Goal: Task Accomplishment & Management: Use online tool/utility

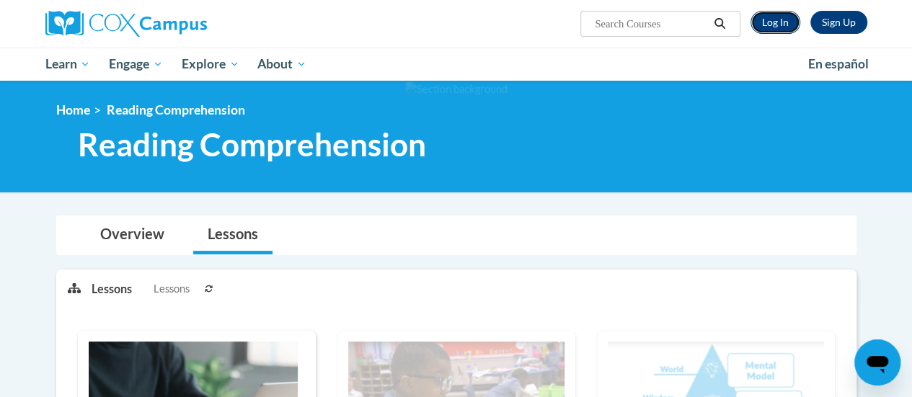
click at [778, 23] on link "Log In" at bounding box center [775, 22] width 50 height 23
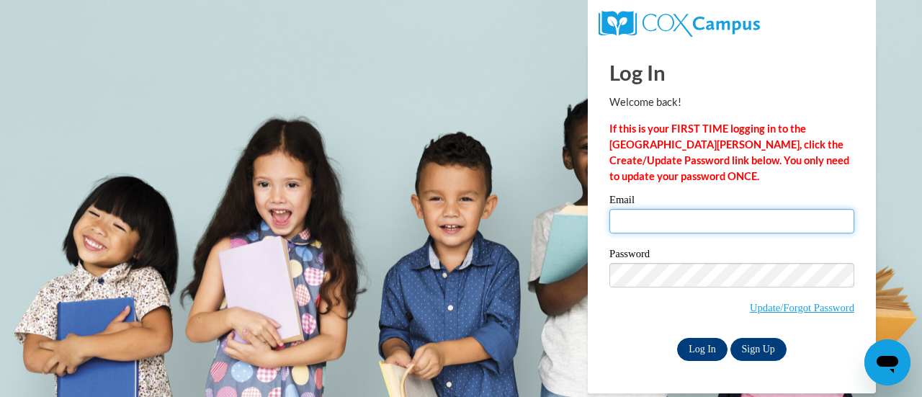
type input "[PERSON_NAME][EMAIL_ADDRESS][PERSON_NAME][DOMAIN_NAME]"
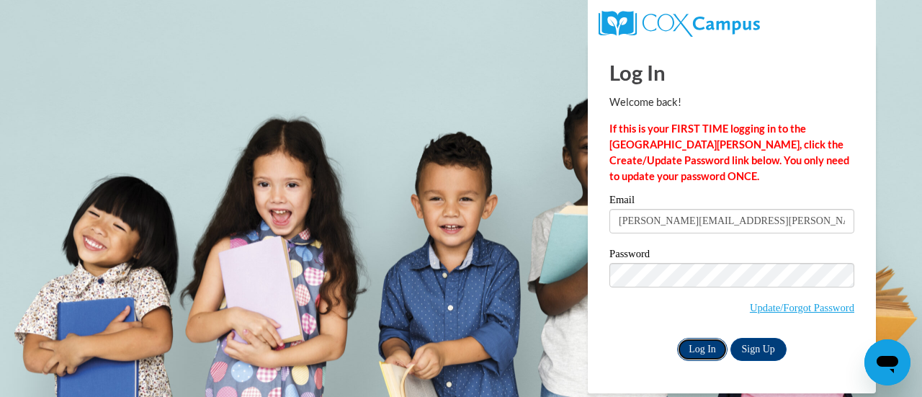
click at [705, 351] on input "Log In" at bounding box center [702, 349] width 50 height 23
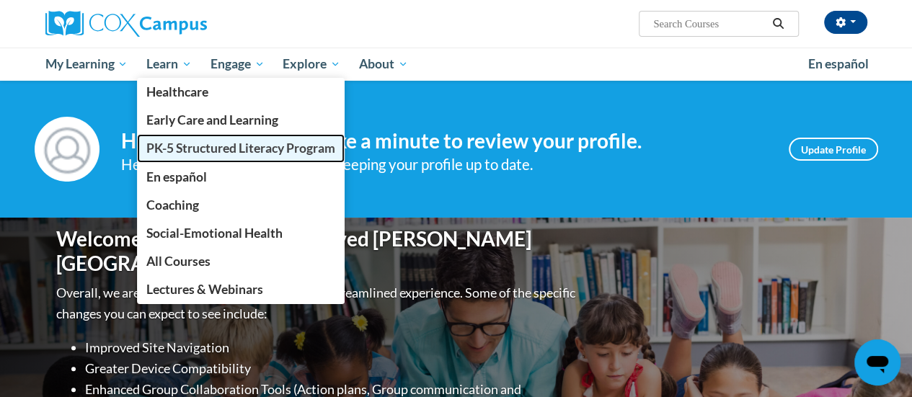
click at [177, 143] on span "PK-5 Structured Literacy Program" at bounding box center [240, 148] width 189 height 15
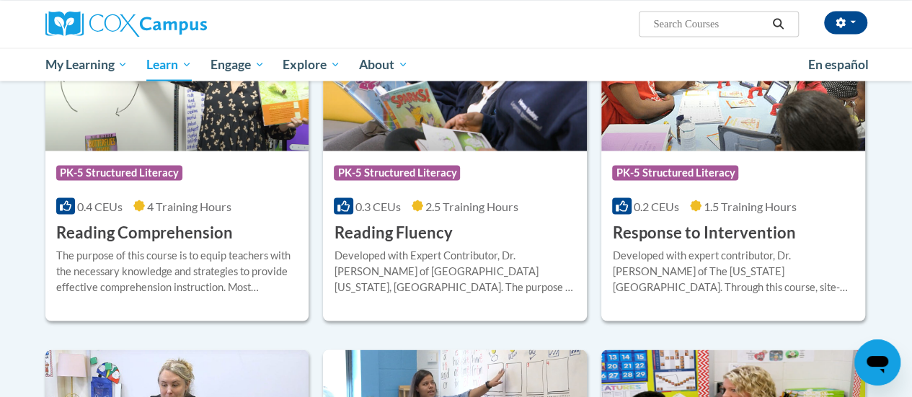
scroll to position [1301, 0]
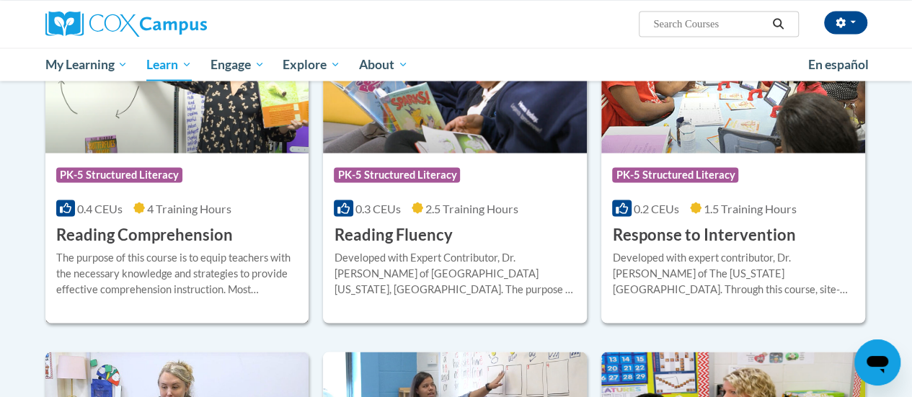
click at [199, 237] on h3 "Reading Comprehension" at bounding box center [144, 234] width 177 height 22
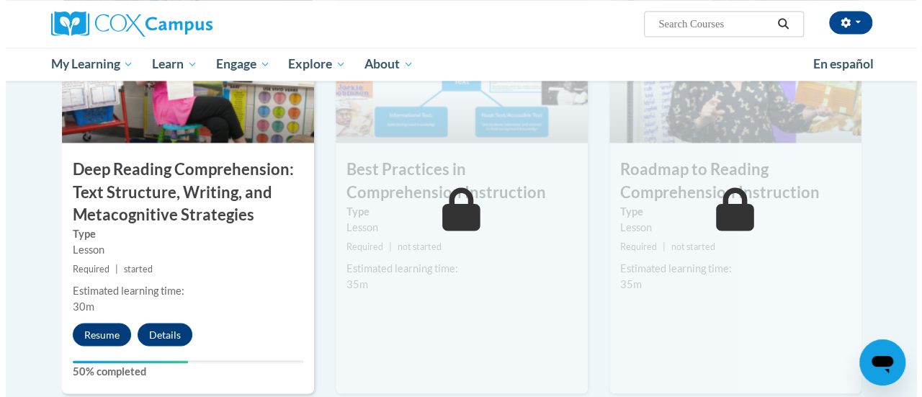
scroll to position [1175, 0]
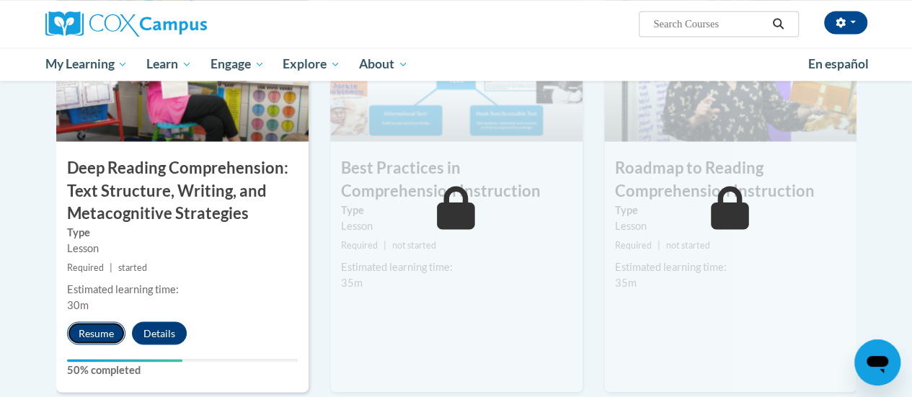
click at [81, 331] on button "Resume" at bounding box center [96, 332] width 58 height 23
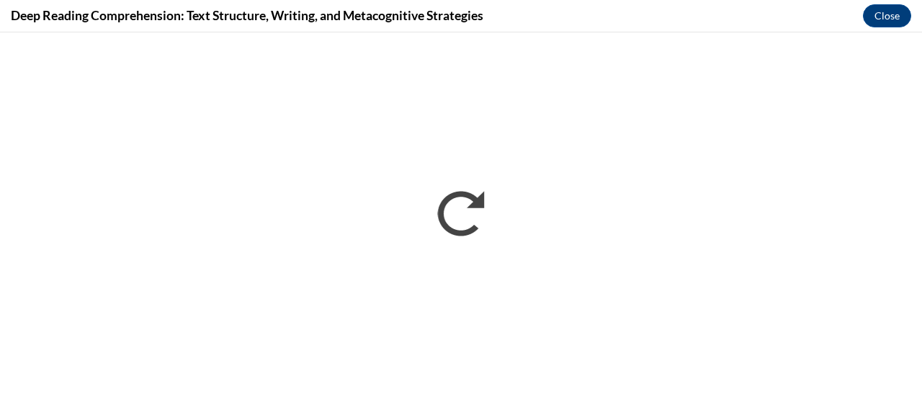
scroll to position [0, 0]
